Goal: Information Seeking & Learning: Compare options

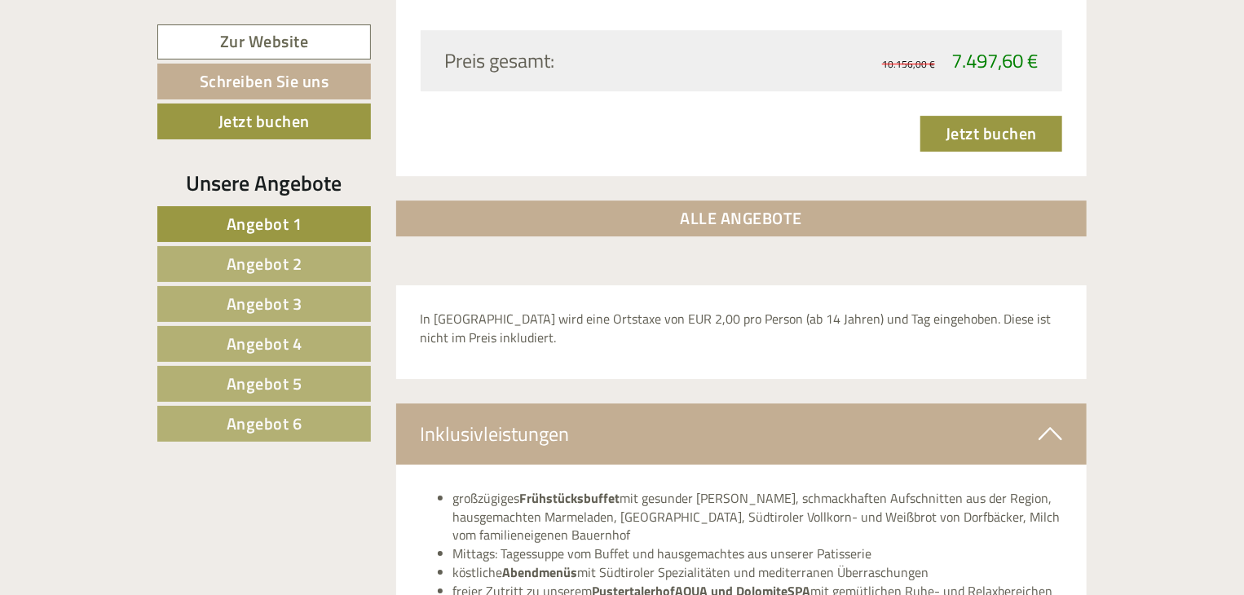
scroll to position [5755, 0]
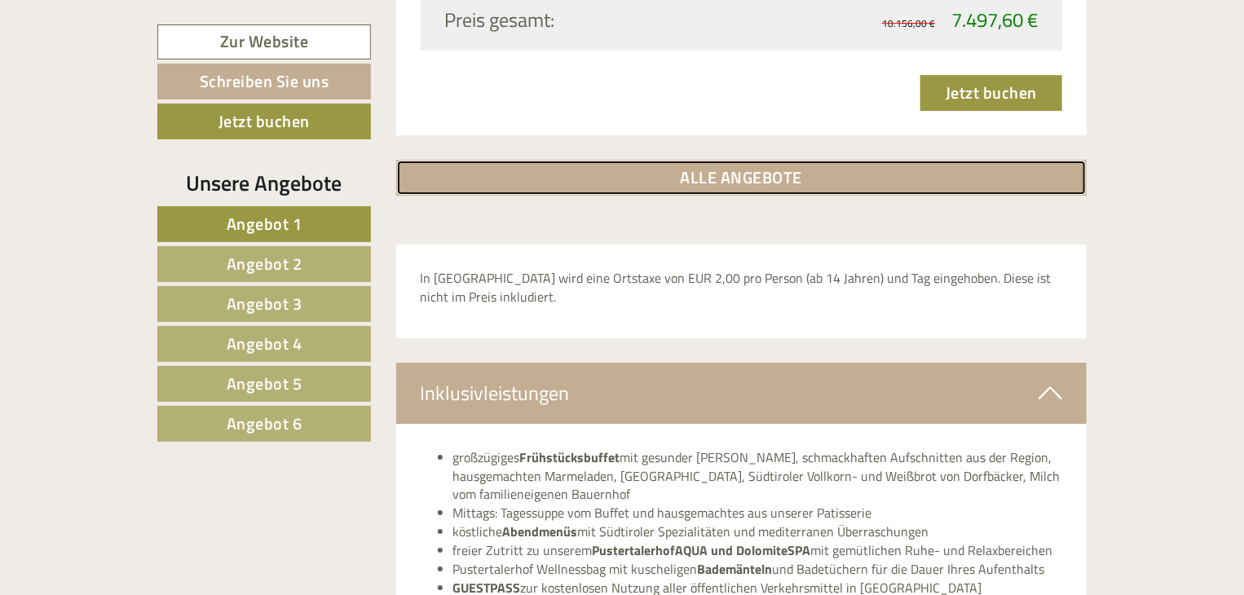
click at [746, 160] on link "ALLE ANGEBOTE" at bounding box center [741, 178] width 691 height 36
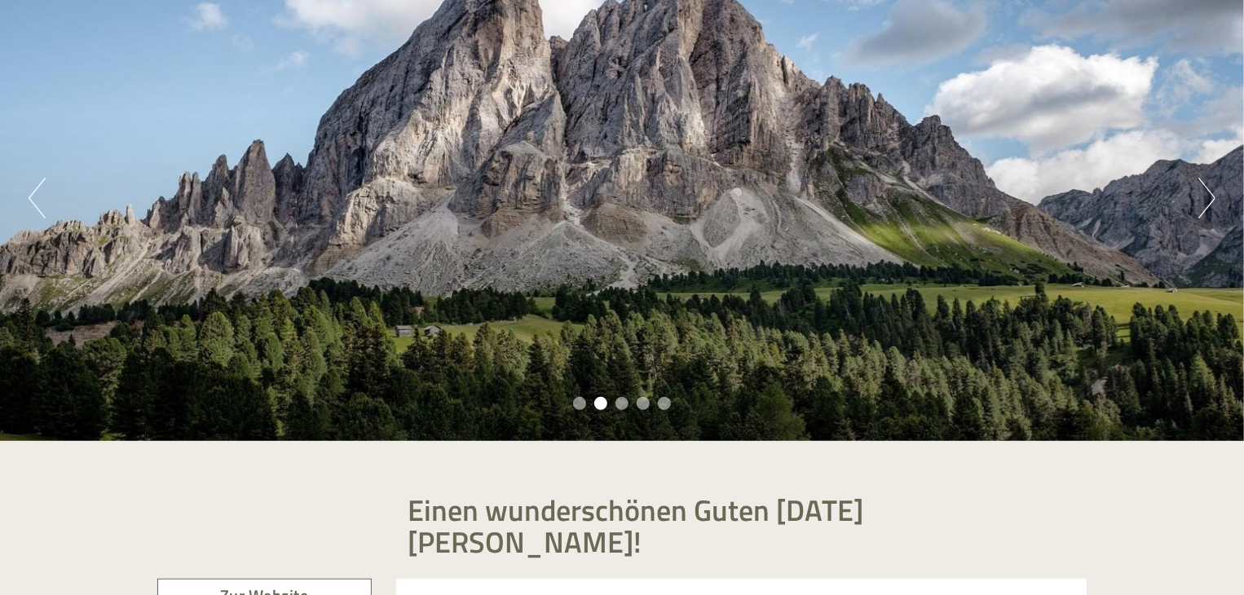
scroll to position [98, 0]
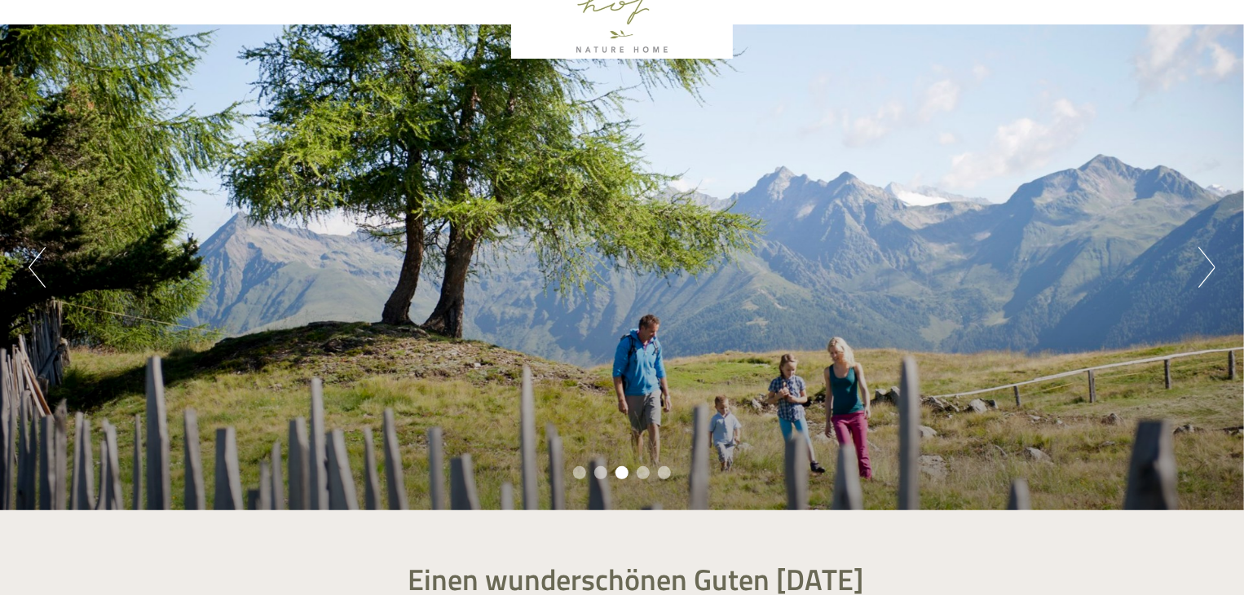
click at [43, 271] on button "Previous" at bounding box center [37, 267] width 17 height 41
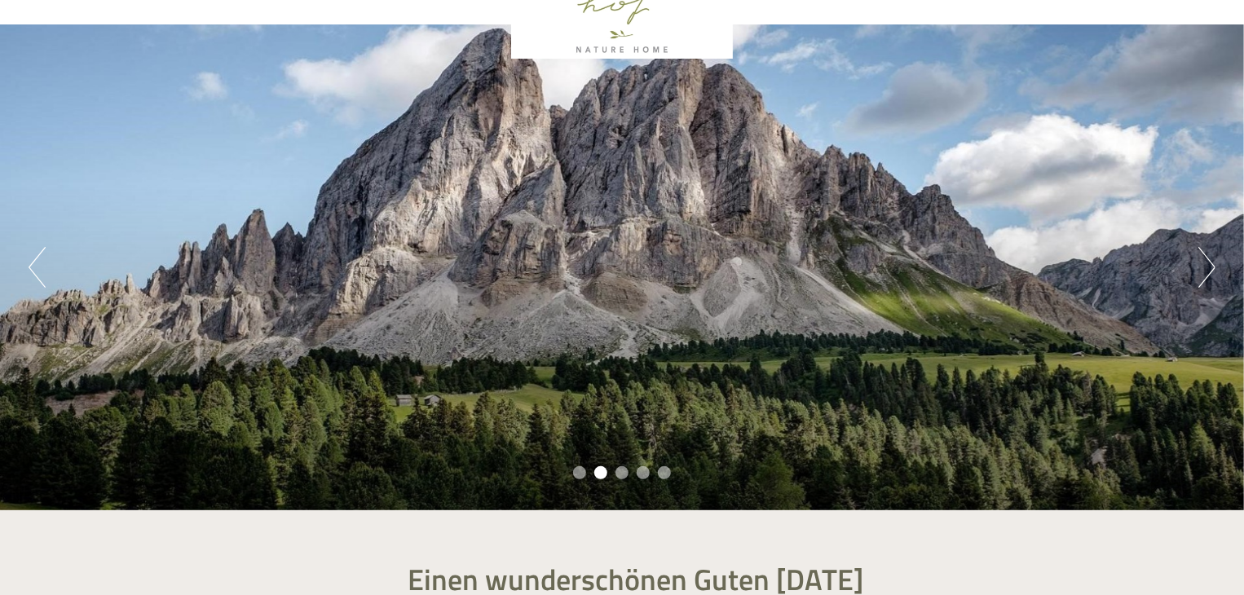
click at [43, 271] on button "Previous" at bounding box center [37, 267] width 17 height 41
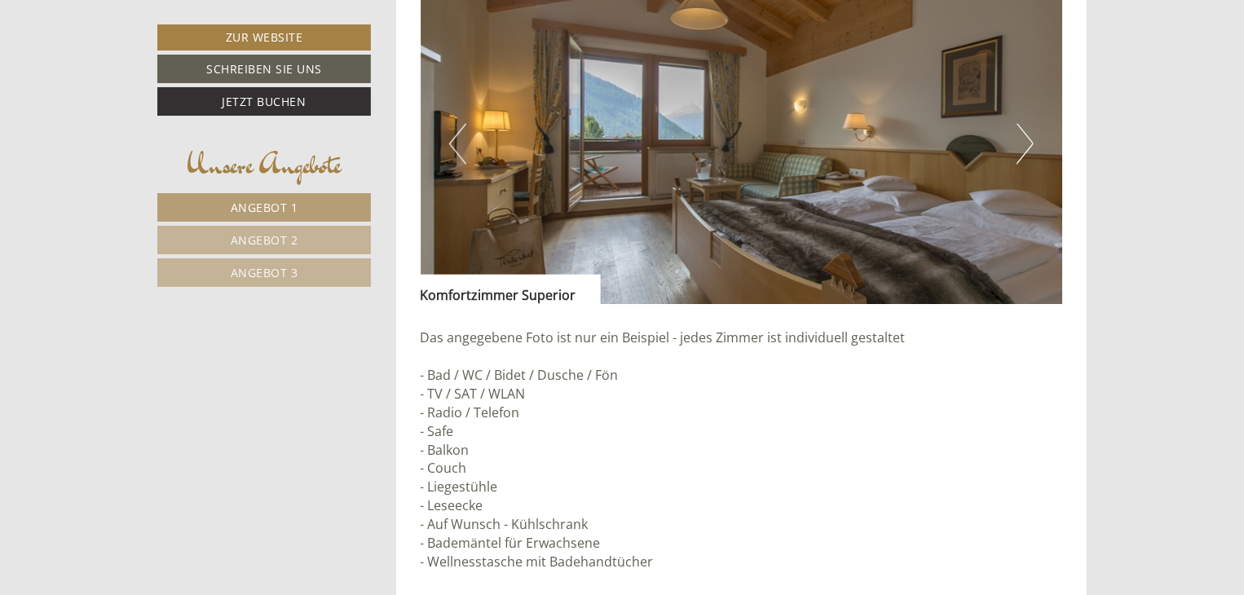
scroll to position [1509, 0]
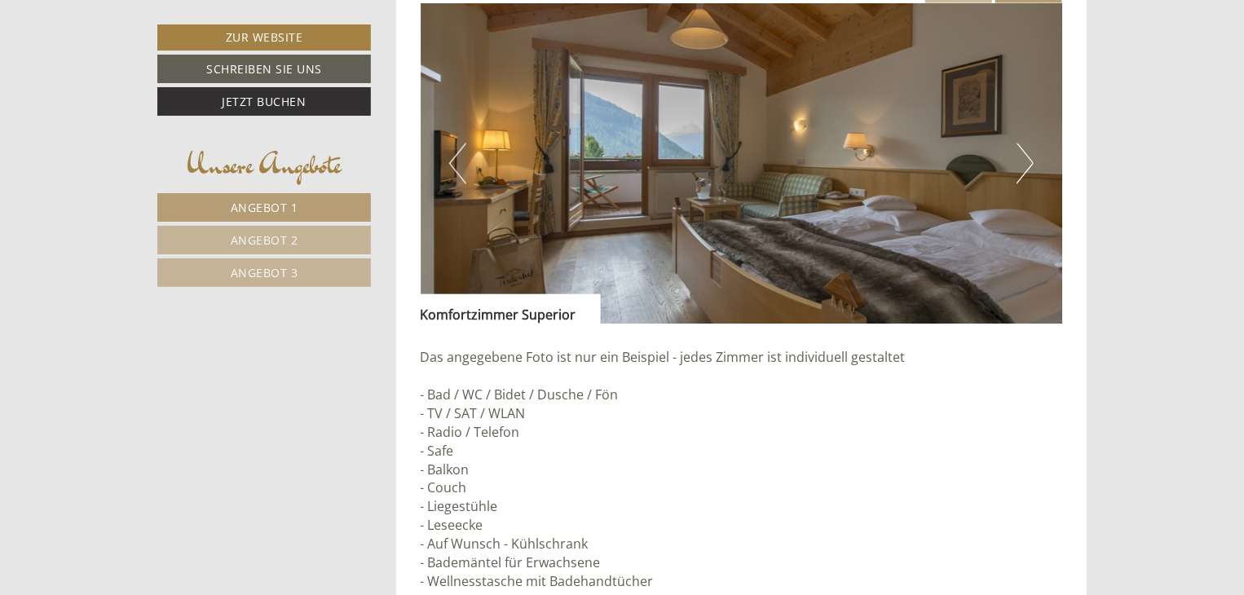
click at [1011, 154] on img at bounding box center [742, 163] width 642 height 321
click at [1028, 165] on button "Next" at bounding box center [1024, 163] width 17 height 41
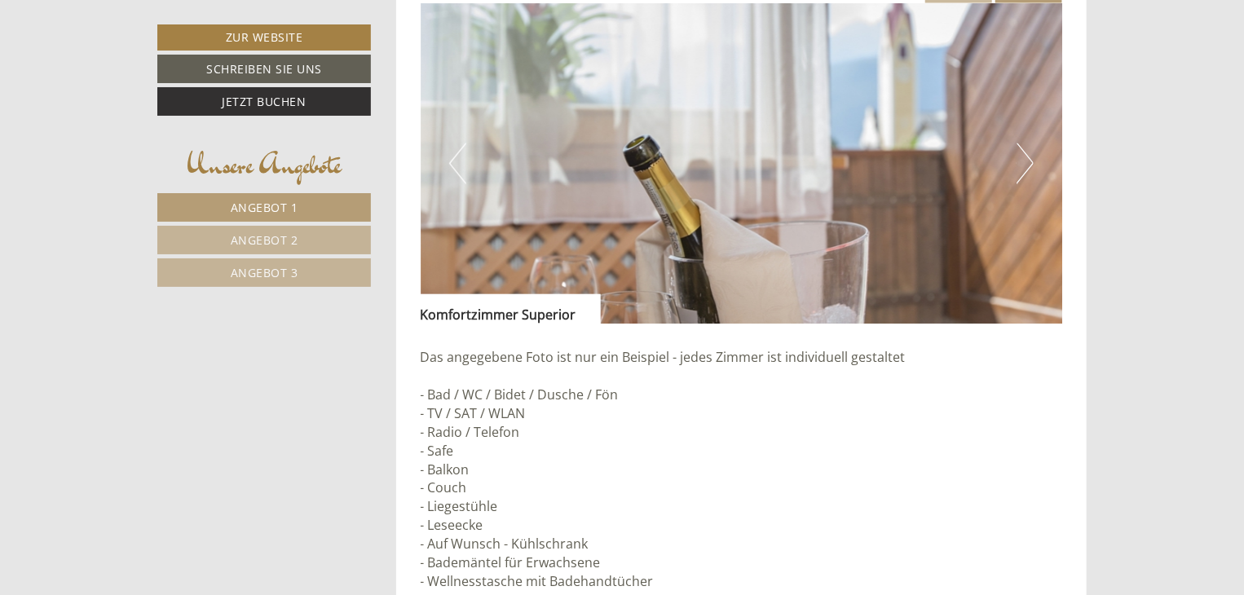
click at [1028, 165] on button "Next" at bounding box center [1024, 163] width 17 height 41
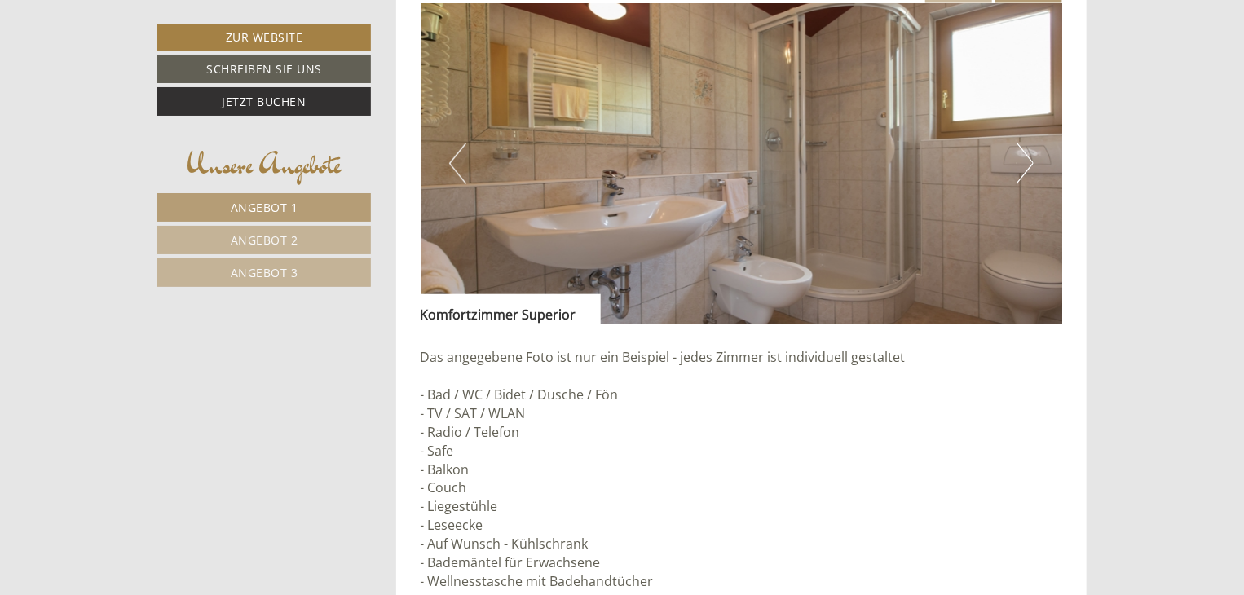
click at [1028, 165] on button "Next" at bounding box center [1024, 163] width 17 height 41
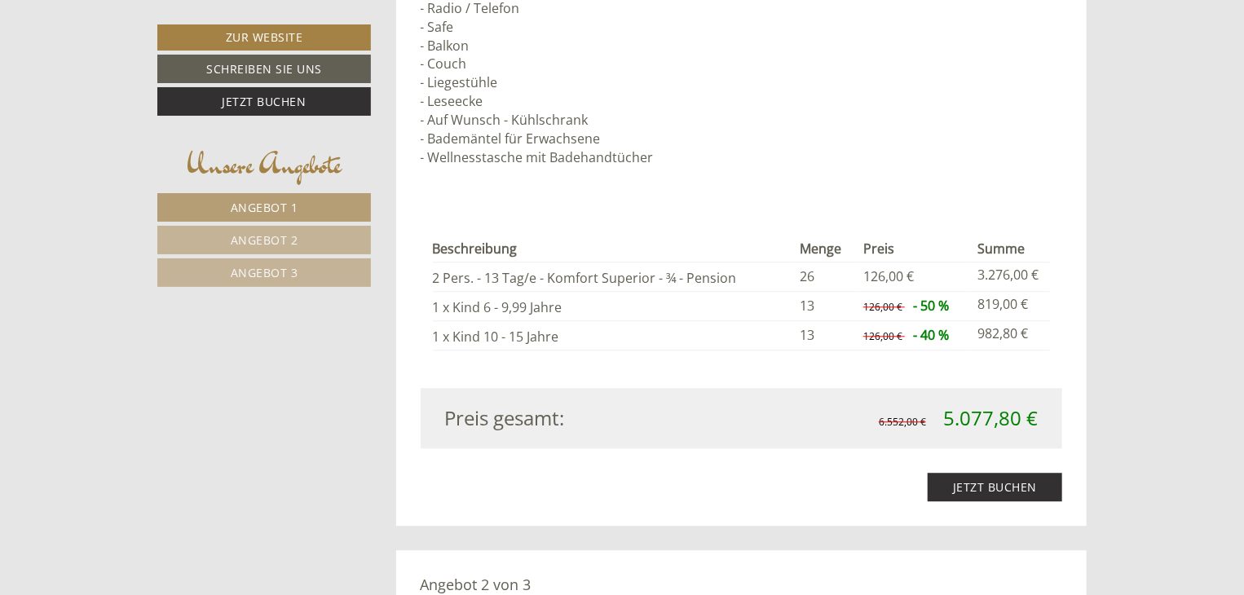
scroll to position [1945, 0]
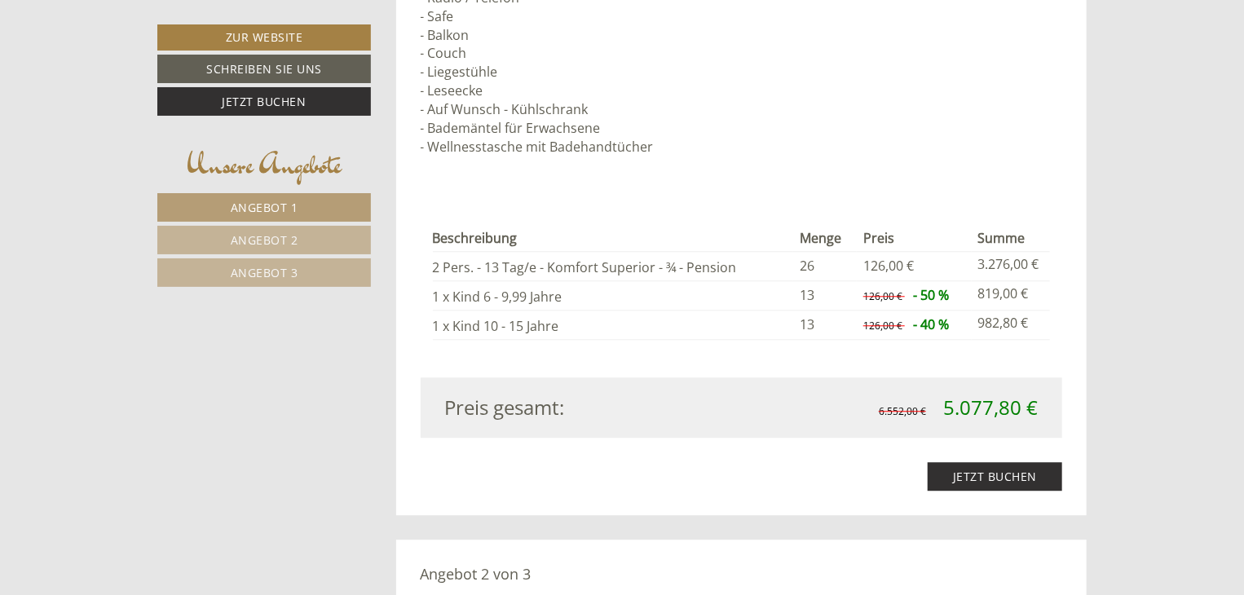
click at [265, 236] on span "Angebot 2" at bounding box center [265, 239] width 68 height 15
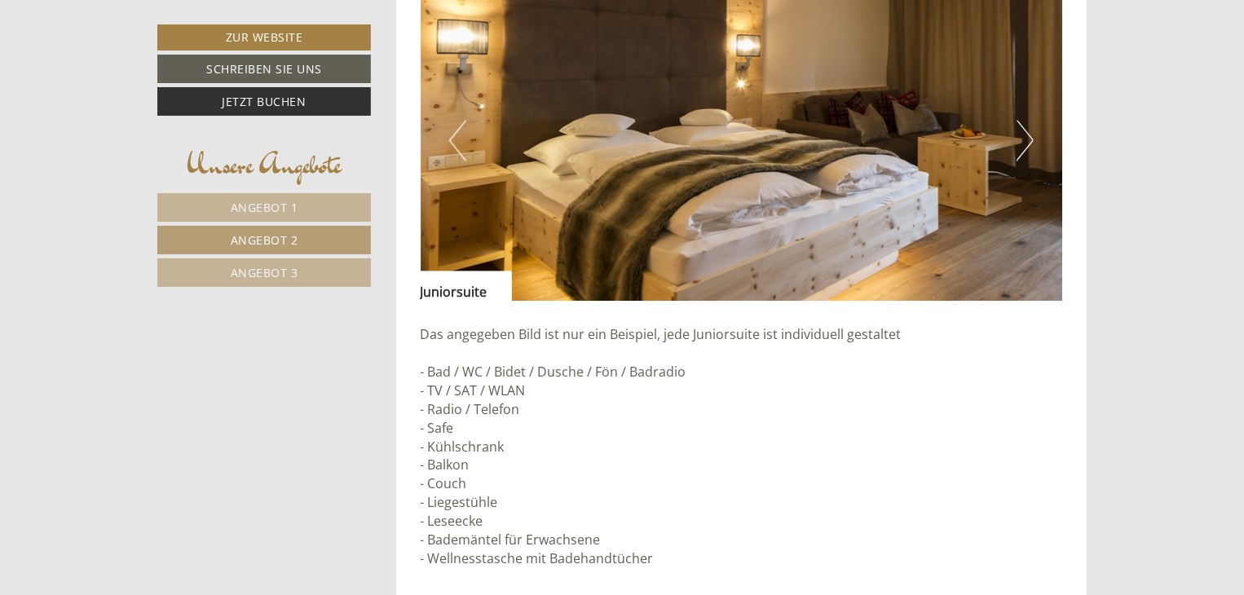
scroll to position [1540, 0]
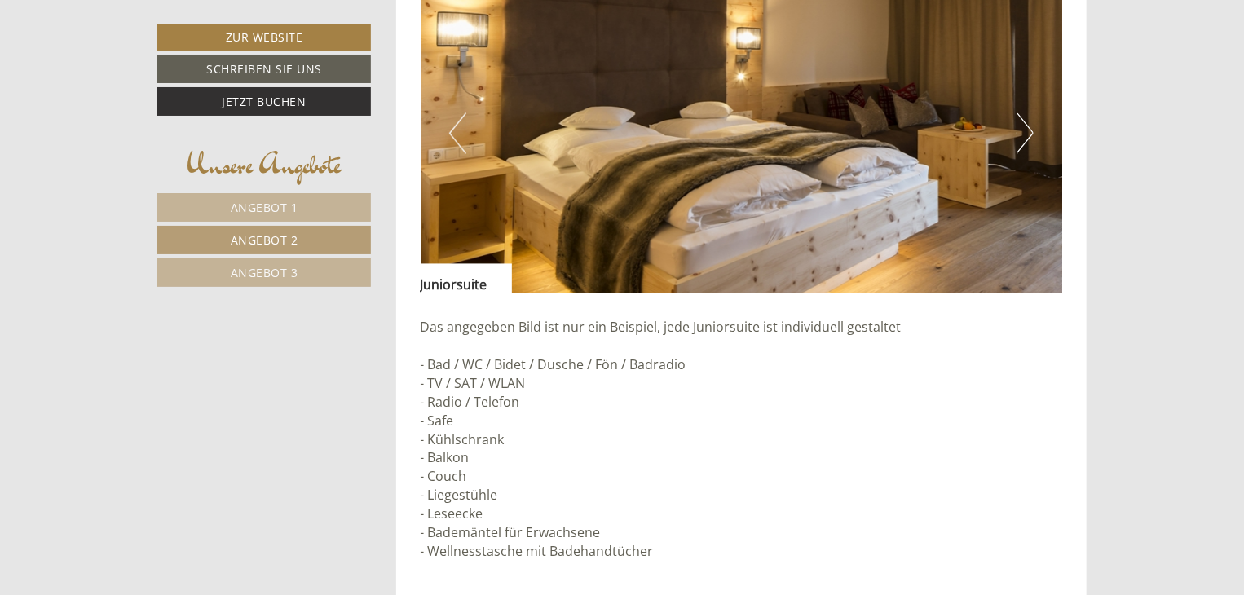
click at [1025, 130] on button "Next" at bounding box center [1024, 133] width 17 height 41
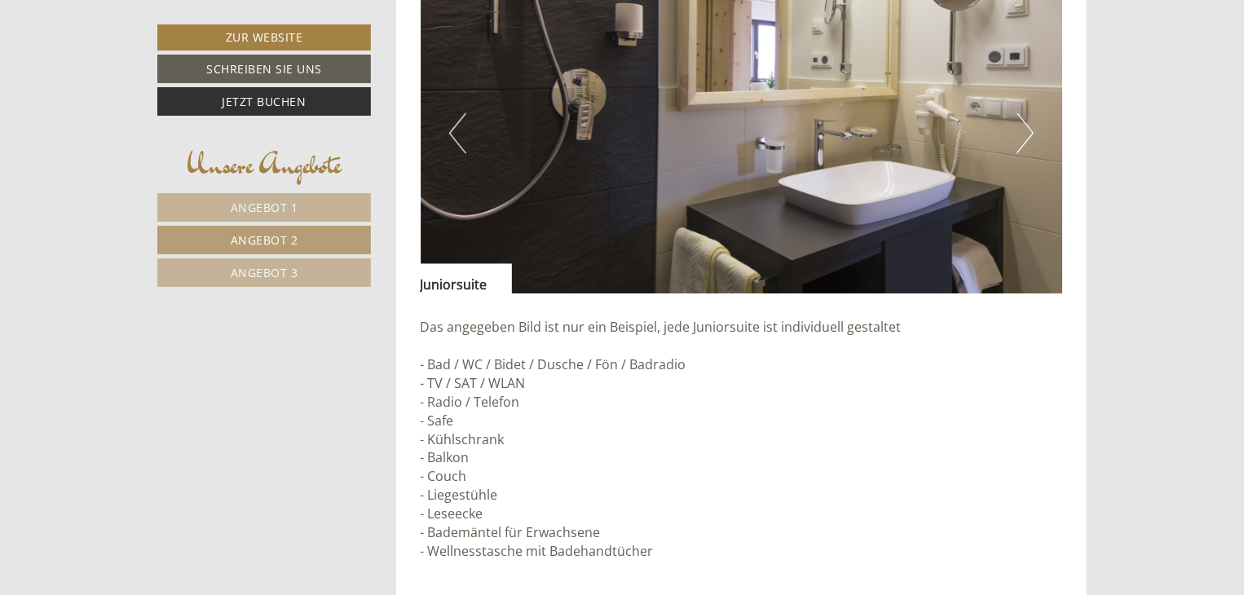
click at [1025, 130] on button "Next" at bounding box center [1024, 133] width 17 height 41
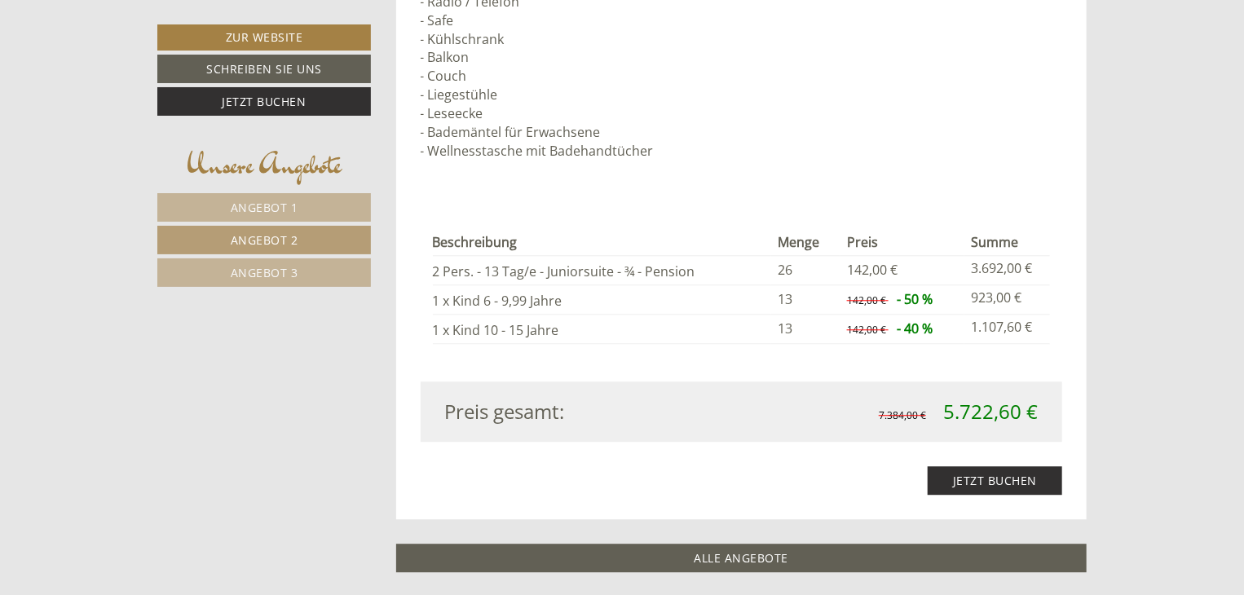
scroll to position [1912, 0]
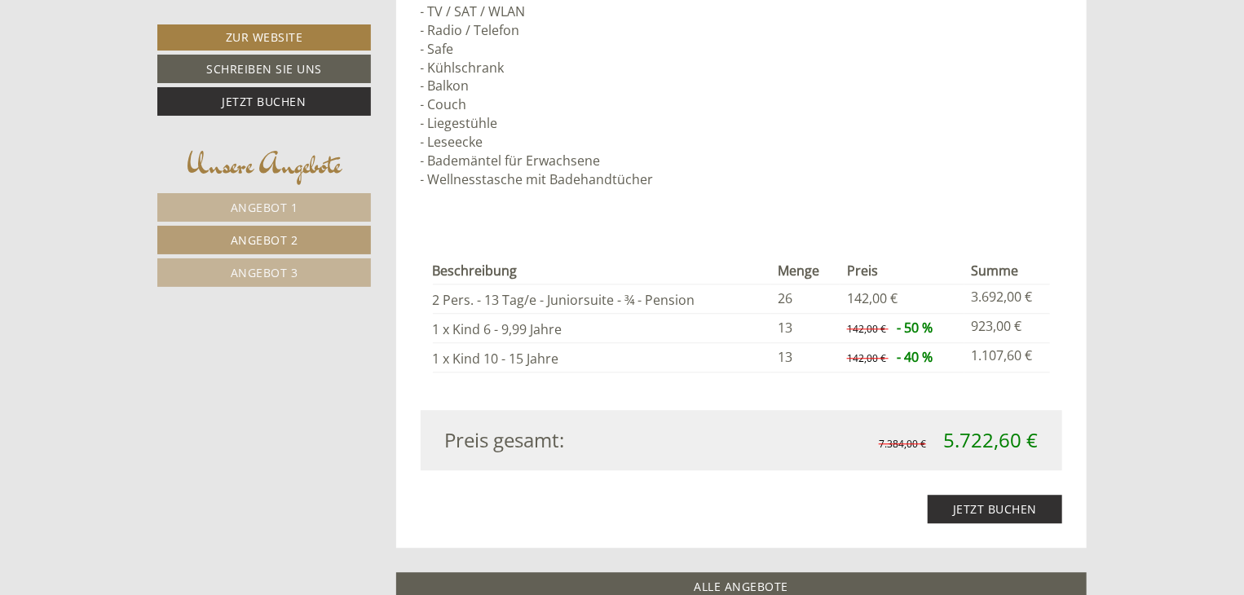
click at [259, 265] on span "Angebot 3" at bounding box center [265, 272] width 68 height 15
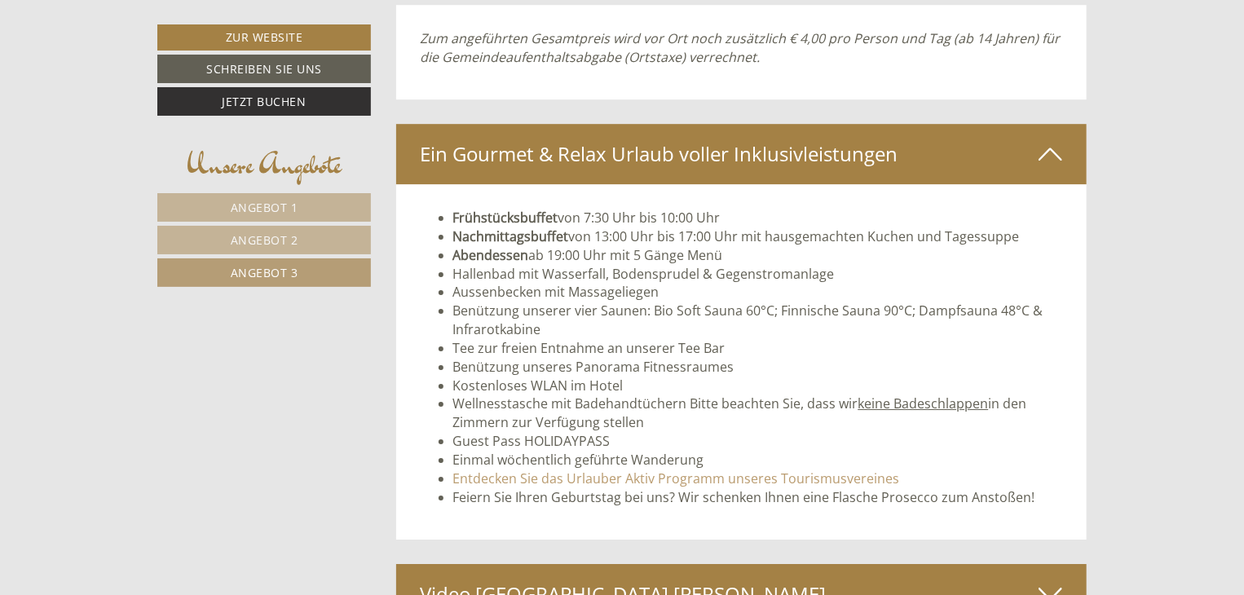
scroll to position [2571, 0]
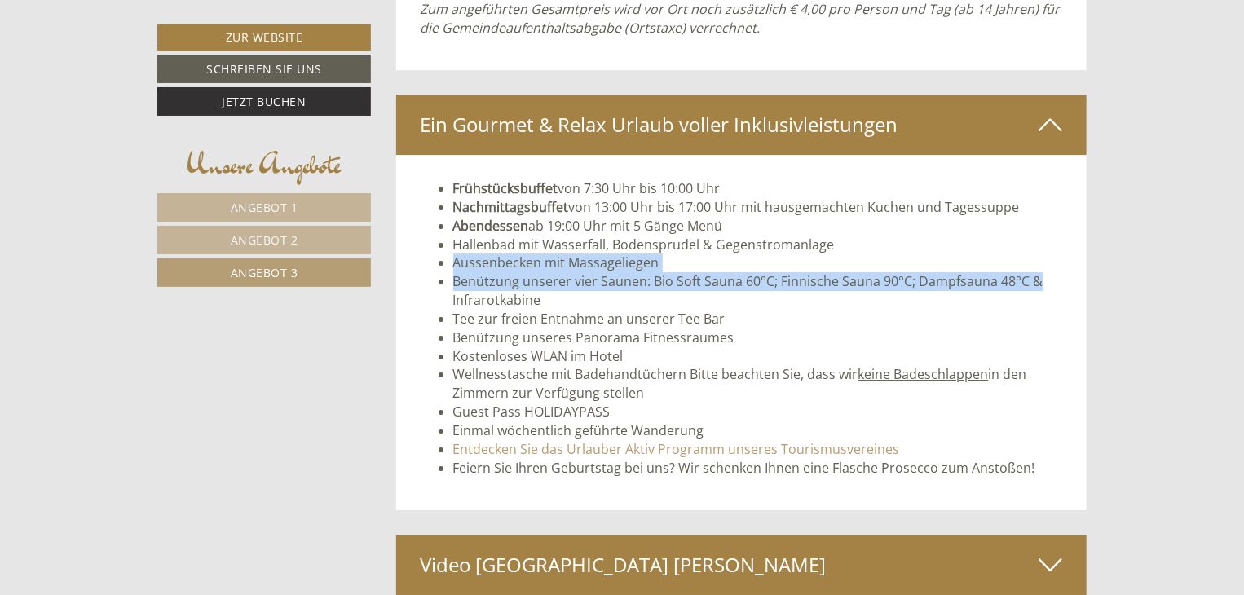
drag, startPoint x: 1243, startPoint y: 245, endPoint x: 1240, endPoint y: 277, distance: 32.0
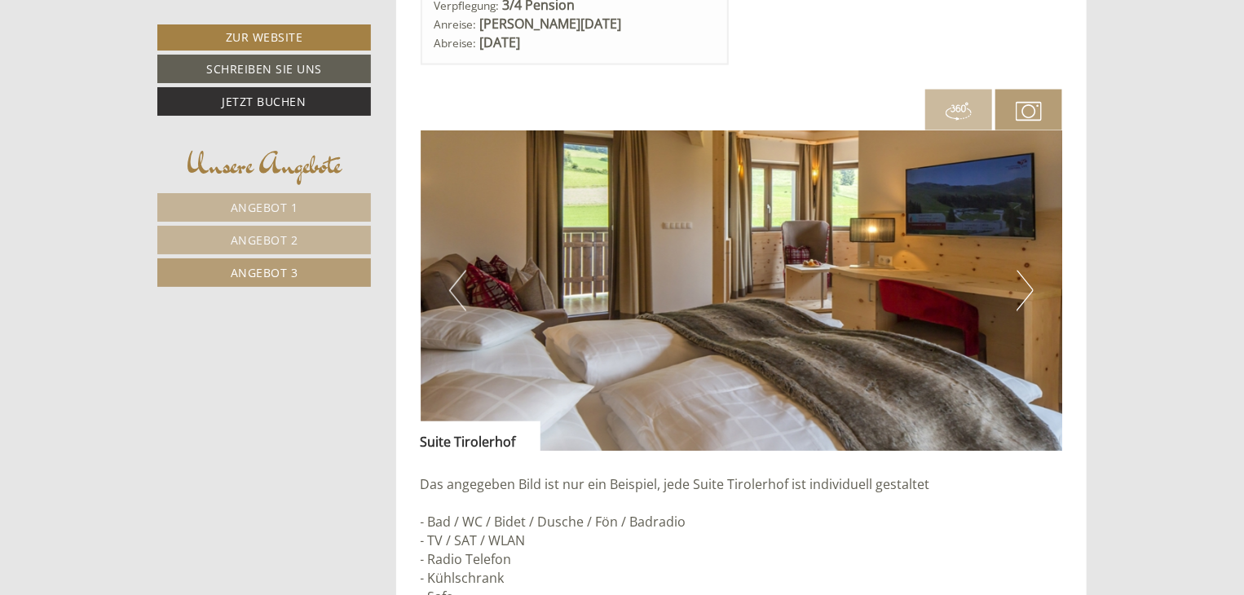
scroll to position [1403, 0]
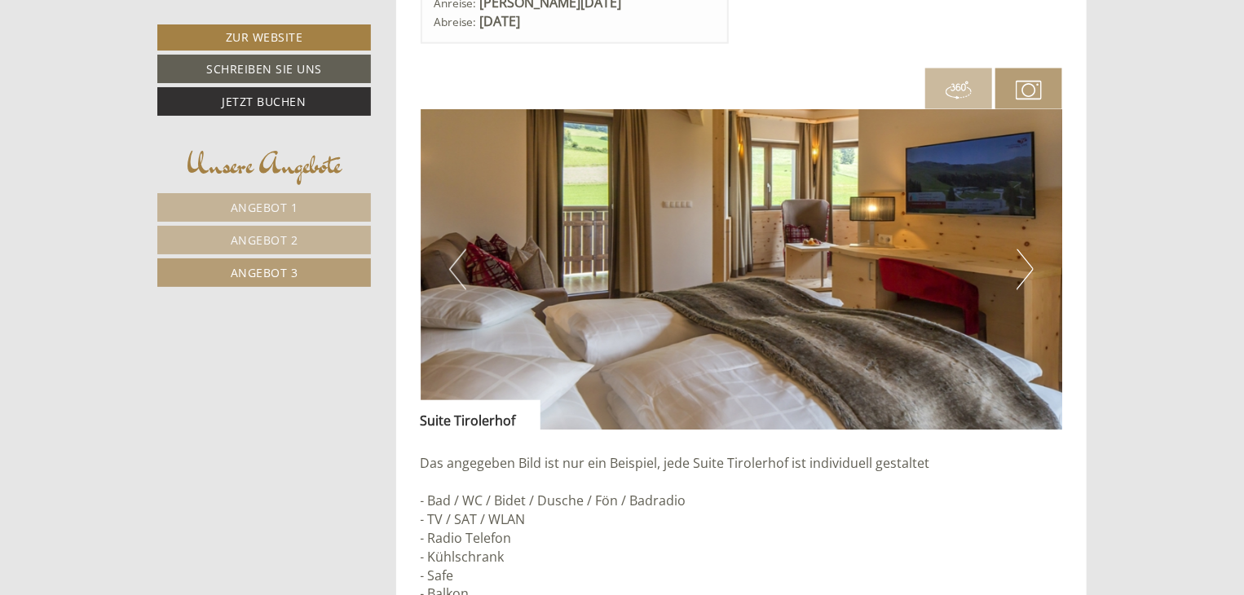
click at [1017, 273] on button "Next" at bounding box center [1024, 269] width 17 height 41
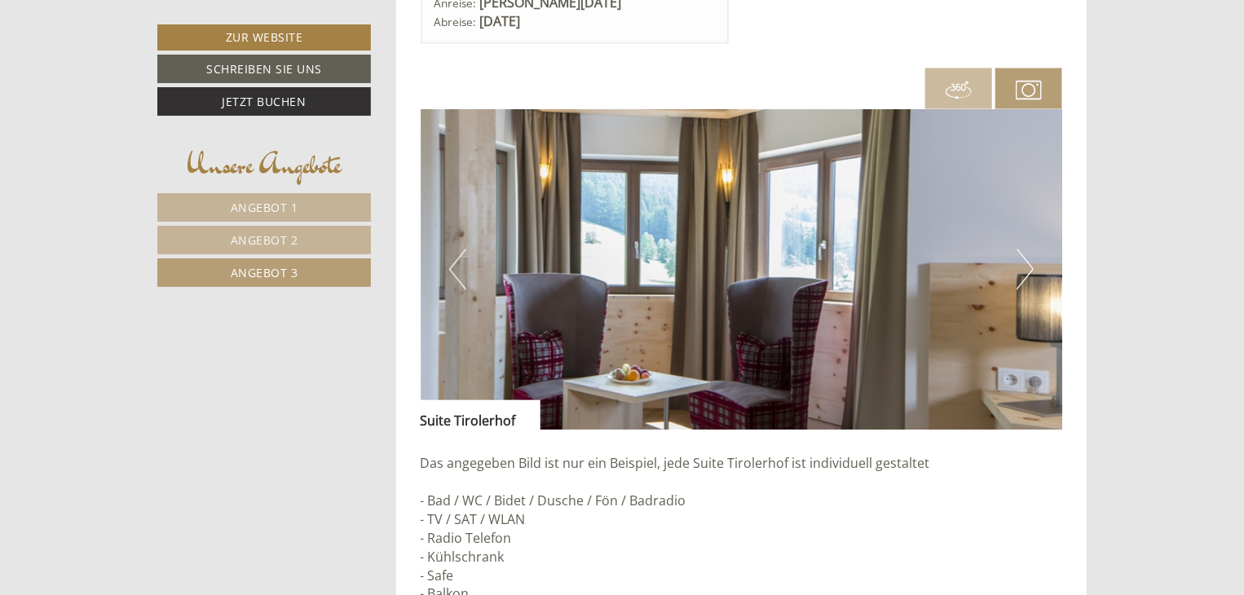
click at [1017, 273] on button "Next" at bounding box center [1024, 269] width 17 height 41
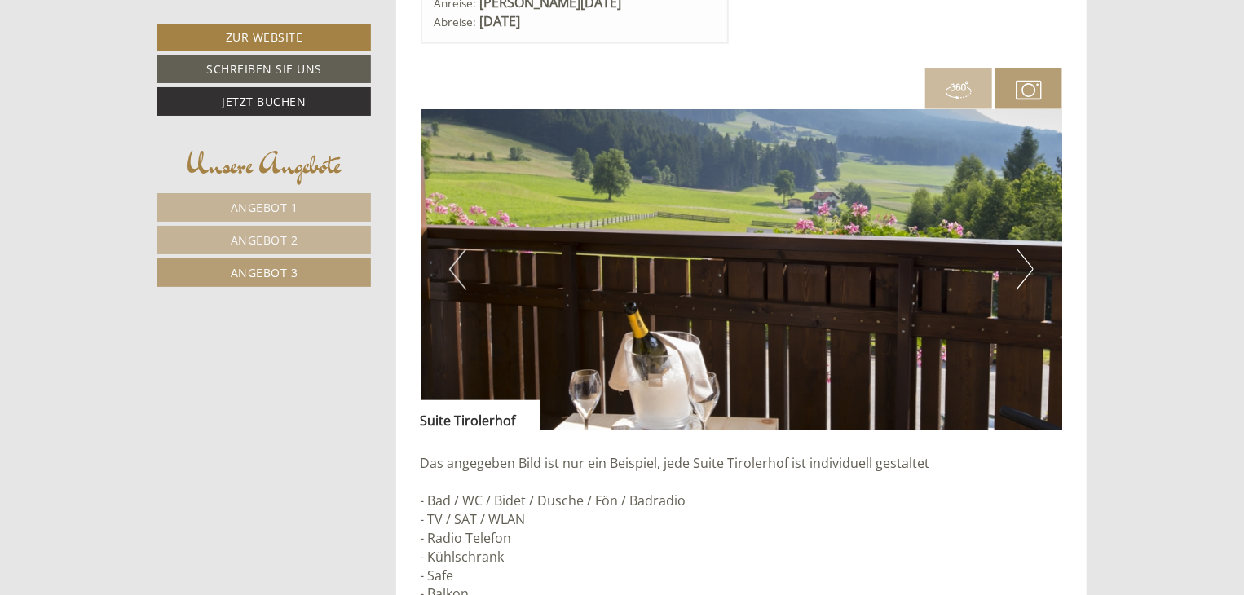
click at [1017, 273] on button "Next" at bounding box center [1024, 269] width 17 height 41
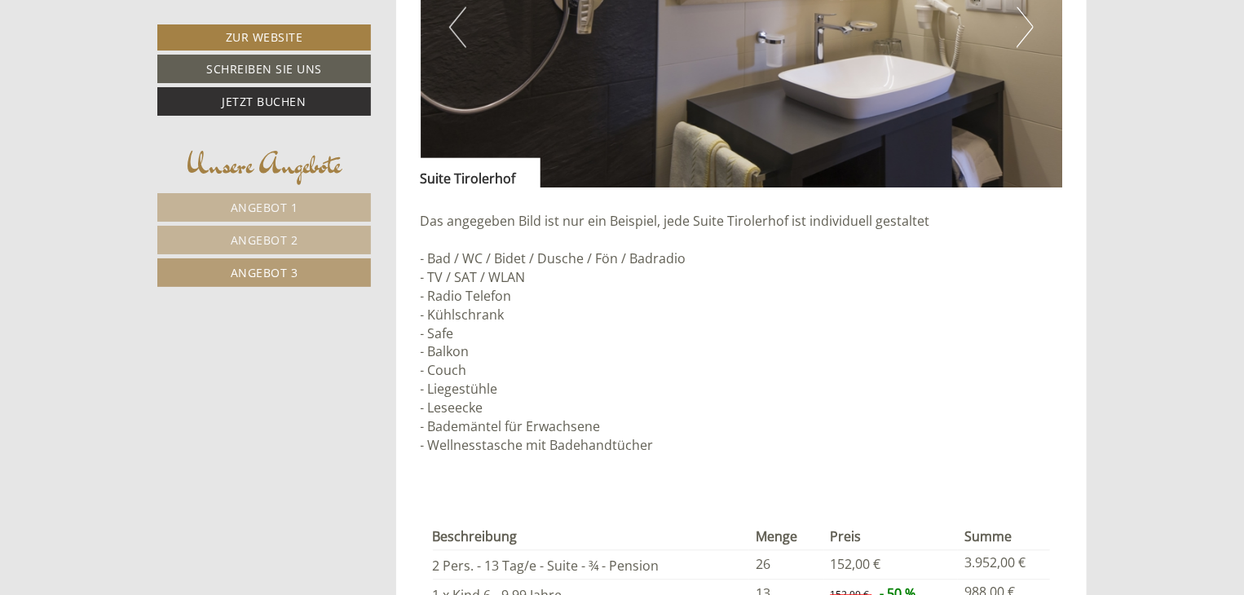
scroll to position [1496, 0]
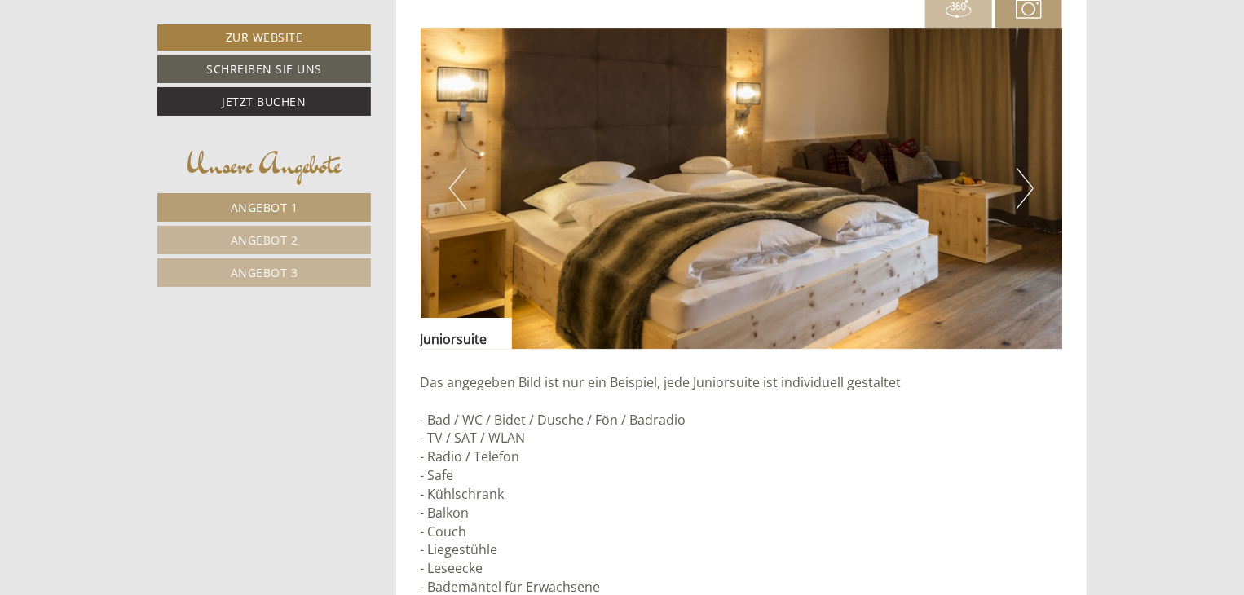
scroll to position [2783, 0]
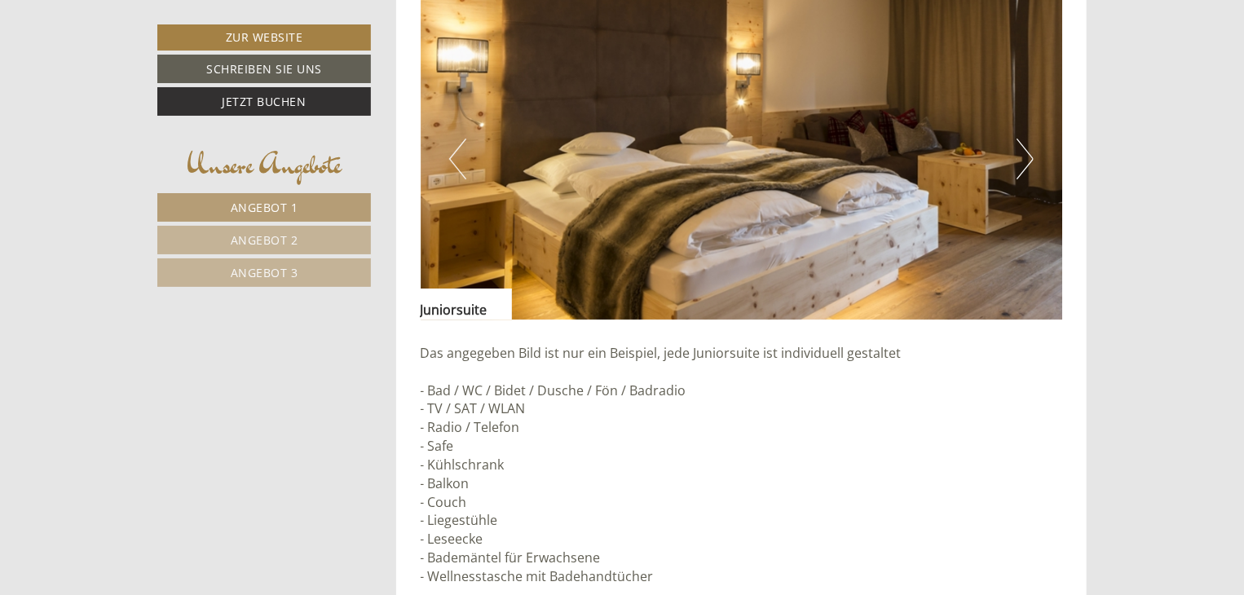
click at [1028, 154] on button "Next" at bounding box center [1024, 159] width 17 height 41
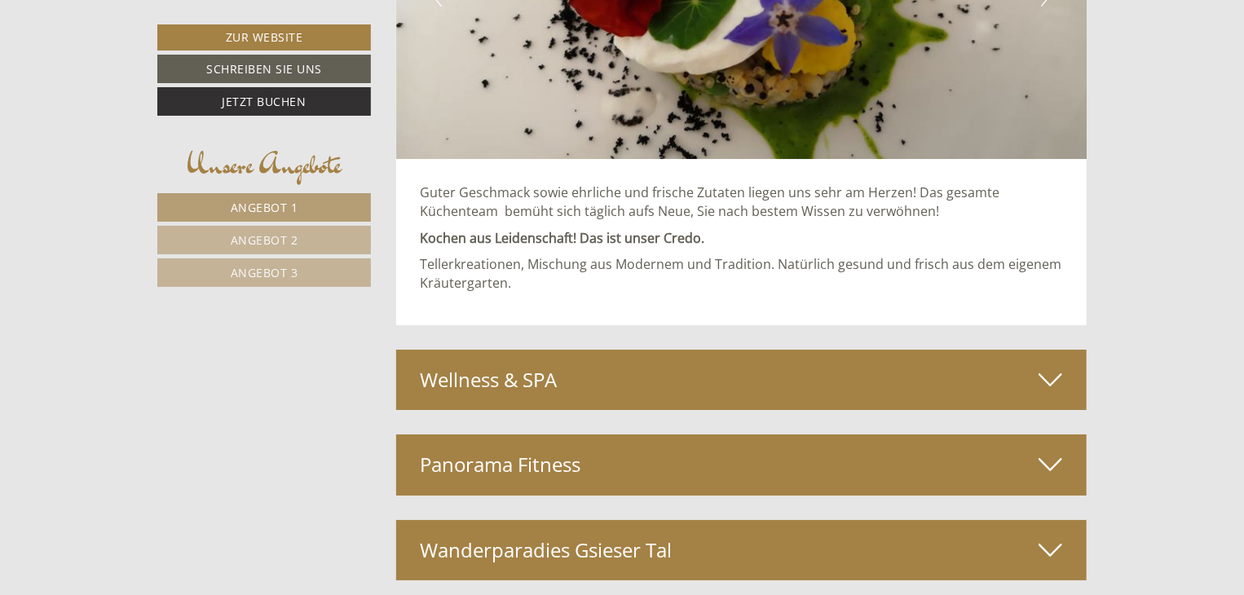
scroll to position [5932, 0]
